Goal: Transaction & Acquisition: Subscribe to service/newsletter

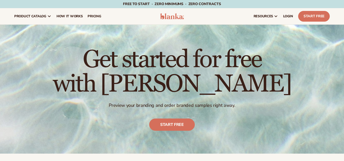
scroll to position [382, 0]
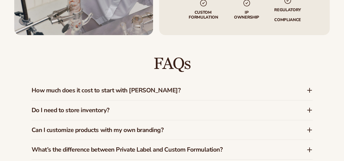
click at [126, 88] on h3 "How much does it cost to start with Blanka?" at bounding box center [162, 90] width 260 height 7
click at [325, 78] on div "FAQs How much does it cost to start with Blanka? Blanka offers a free plan so y…" at bounding box center [172, 147] width 310 height 225
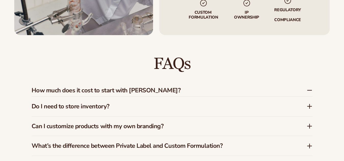
click at [115, 87] on h3 "How much does it cost to start with Blanka?" at bounding box center [162, 90] width 260 height 7
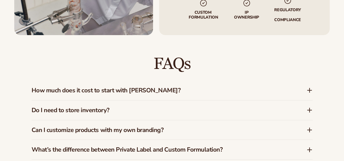
click at [114, 87] on h3 "How much does it cost to start with Blanka?" at bounding box center [162, 90] width 260 height 7
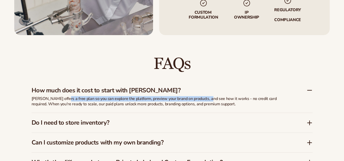
drag, startPoint x: 64, startPoint y: 94, endPoint x: 205, endPoint y: 93, distance: 140.9
click at [205, 96] on p "Blanka offers a free plan so you can explore the platform, preview your brand o…" at bounding box center [159, 101] width 255 height 11
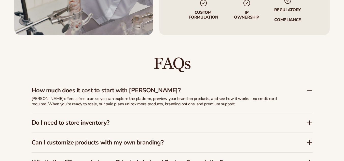
click at [208, 96] on p "Blanka offers a free plan so you can explore the platform, preview your brand o…" at bounding box center [159, 101] width 255 height 11
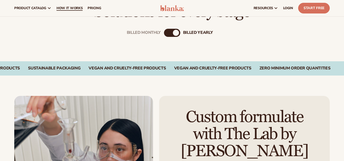
scroll to position [127, 0]
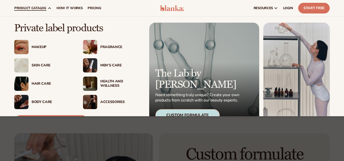
click at [44, 43] on div "Makeup" at bounding box center [43, 47] width 59 height 14
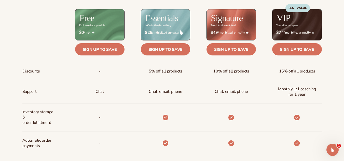
scroll to position [229, 0]
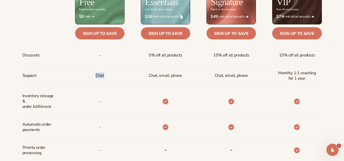
drag, startPoint x: 93, startPoint y: 75, endPoint x: 112, endPoint y: 75, distance: 18.6
click at [112, 75] on div "Chat" at bounding box center [92, 75] width 66 height 23
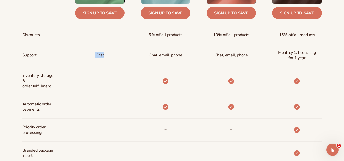
scroll to position [280, 0]
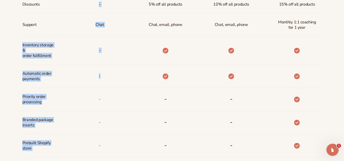
drag, startPoint x: 21, startPoint y: 48, endPoint x: 109, endPoint y: 70, distance: 90.6
click at [109, 70] on div "Billed Monthly billed Yearly Billed Monthly billed Yearly Discounts Support Inv…" at bounding box center [172, 76] width 328 height 343
click at [112, 58] on div "-" at bounding box center [92, 51] width 66 height 28
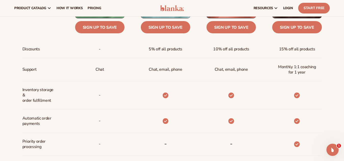
scroll to position [229, 0]
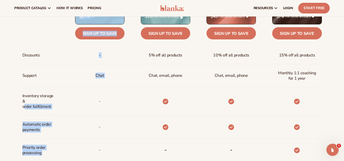
drag, startPoint x: 24, startPoint y: 105, endPoint x: 81, endPoint y: 114, distance: 57.7
click at [81, 114] on div "Discounts Support Inventory storage &   order fulfillment Automatic order payme…" at bounding box center [172, 134] width 300 height 302
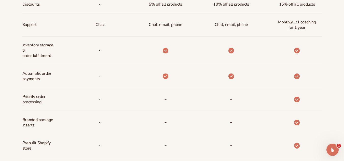
click at [67, 94] on div "-" at bounding box center [92, 99] width 66 height 23
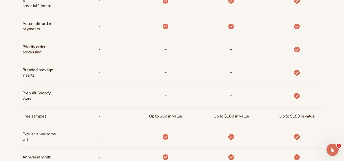
scroll to position [331, 0]
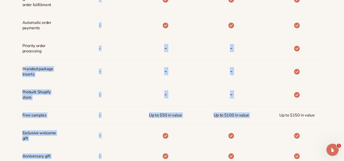
drag, startPoint x: 24, startPoint y: 69, endPoint x: 302, endPoint y: 65, distance: 278.4
click at [302, 65] on div "Discounts Support Inventory storage &   order fulfillment Automatic order payme…" at bounding box center [172, 32] width 300 height 302
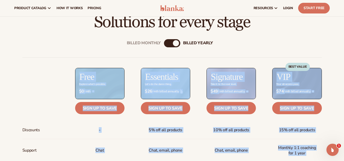
scroll to position [153, 0]
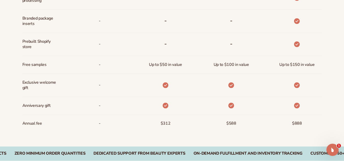
scroll to position [382, 0]
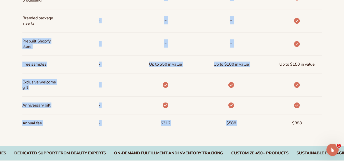
drag, startPoint x: 23, startPoint y: 42, endPoint x: 348, endPoint y: 54, distance: 324.8
click at [313, 43] on div at bounding box center [289, 44] width 66 height 23
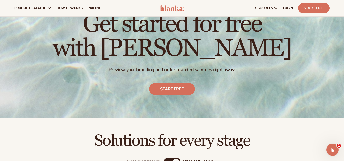
scroll to position [0, 0]
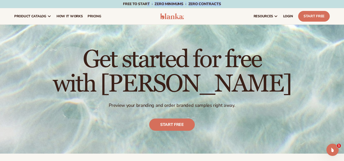
drag, startPoint x: 147, startPoint y: 4, endPoint x: 252, endPoint y: 2, distance: 105.7
click at [252, 2] on div "Free to start · ZERO minimums · ZERO contracts · Free to start · ZERO minimums …" at bounding box center [172, 4] width 319 height 8
drag, startPoint x: 224, startPoint y: 14, endPoint x: 212, endPoint y: 16, distance: 11.9
click at [222, 14] on div "resources connect your store" at bounding box center [260, 16] width 143 height 16
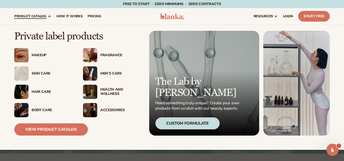
click at [115, 74] on div "Men’s Care" at bounding box center [120, 74] width 41 height 4
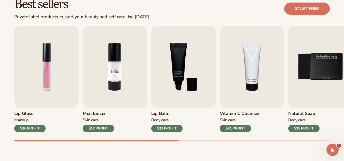
scroll to position [178, 0]
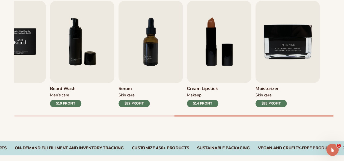
click at [0, 76] on div "Best sellers Private label products to start your beauty and self care line tod…" at bounding box center [172, 49] width 344 height 183
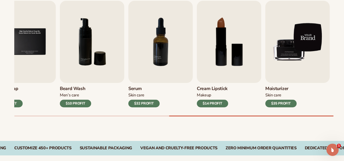
click at [287, 69] on img "9 / 9" at bounding box center [297, 42] width 64 height 82
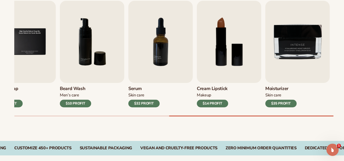
click at [278, 91] on h3 "Moisturizer" at bounding box center [280, 89] width 31 height 6
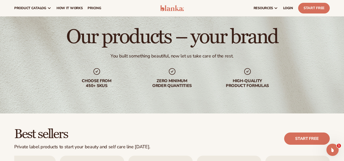
scroll to position [0, 0]
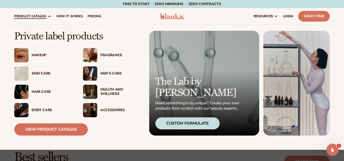
click at [43, 74] on div "Skin Care" at bounding box center [52, 74] width 41 height 4
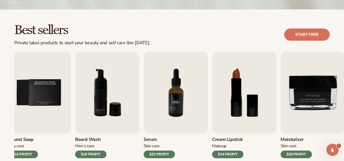
click at [0, 89] on div "Best sellers Private label products to start your beauty and self care line tod…" at bounding box center [172, 100] width 344 height 183
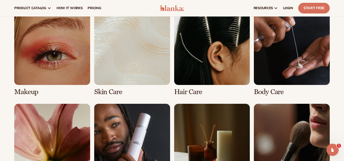
scroll to position [370, 0]
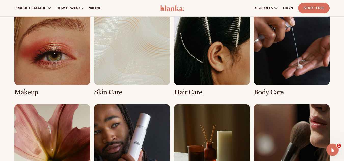
click at [162, 70] on link "2 / 8" at bounding box center [132, 52] width 76 height 87
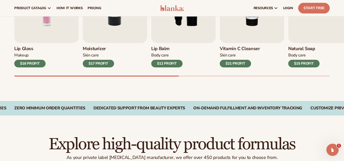
scroll to position [177, 0]
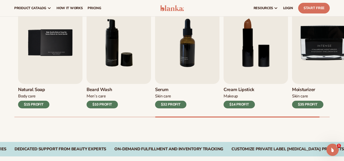
click at [0, 81] on div "Best sellers Private label skin care products to start your beauty and self car…" at bounding box center [172, 50] width 344 height 183
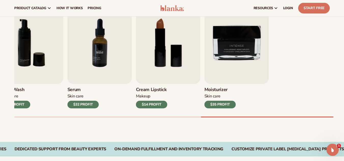
click at [0, 74] on div "Best sellers Private label skin care products to start your beauty and self car…" at bounding box center [172, 50] width 344 height 183
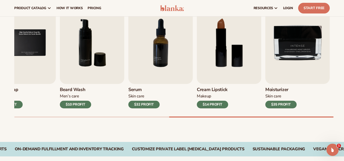
drag, startPoint x: 1, startPoint y: 29, endPoint x: 348, endPoint y: 52, distance: 348.0
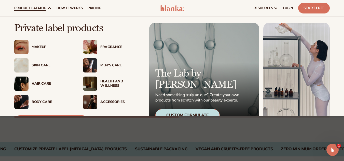
click at [116, 66] on div "Men’s Care" at bounding box center [120, 65] width 41 height 4
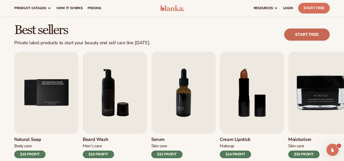
click at [297, 30] on link "Start free" at bounding box center [307, 35] width 46 height 12
click at [288, 6] on span "LOGIN" at bounding box center [288, 8] width 10 height 4
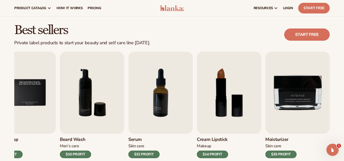
click at [210, 30] on div "Best sellers Private label products to start your beauty and self care line tod…" at bounding box center [172, 35] width 316 height 22
